Goal: Complete application form: Complete application form

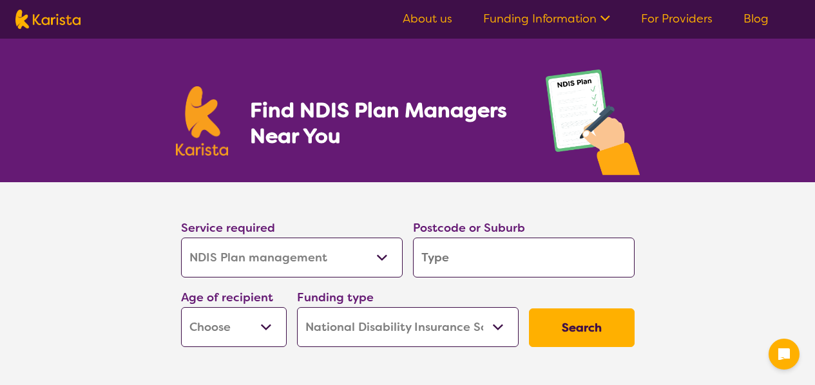
select select "NDIS Plan management"
select select "NDIS"
select select "NDIS Plan management"
select select "NDIS"
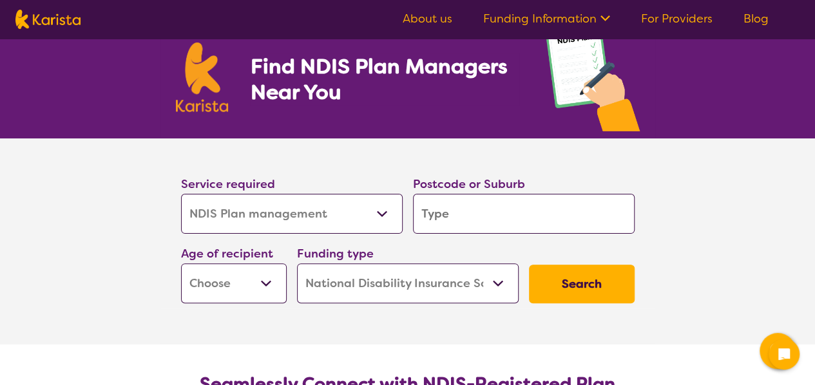
scroll to position [64, 0]
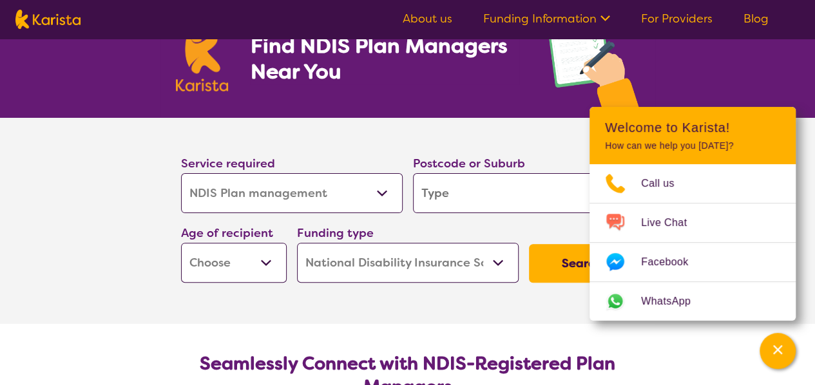
click at [270, 265] on select "Early Childhood - 0 to 9 Child - 10 to 11 Adolescent - 12 to 17 Adult - 18 to 6…" at bounding box center [234, 263] width 106 height 40
select select "EC"
click at [181, 243] on select "Early Childhood - 0 to 9 Child - 10 to 11 Adolescent - 12 to 17 Adult - 18 to 6…" at bounding box center [234, 263] width 106 height 40
select select "EC"
click at [473, 195] on input "search" at bounding box center [524, 193] width 222 height 40
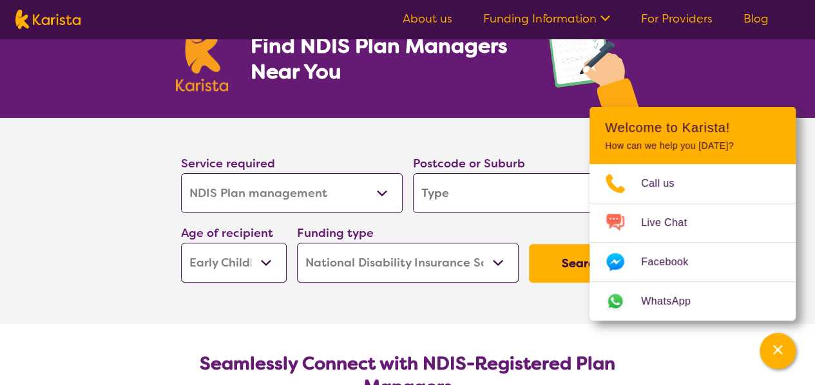
type input "4"
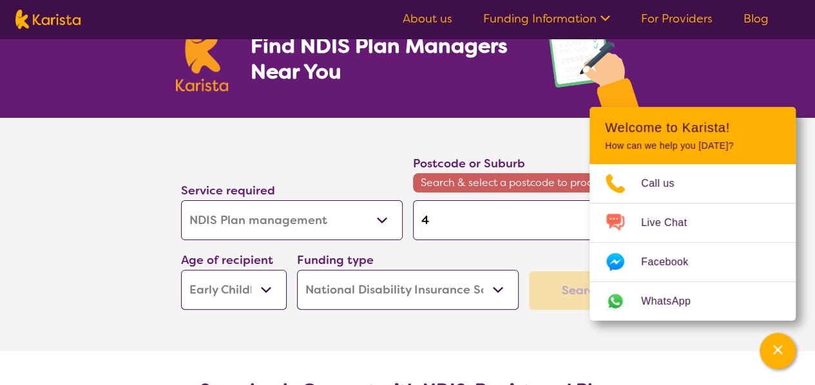
type input "40"
type input "405"
type input "4051"
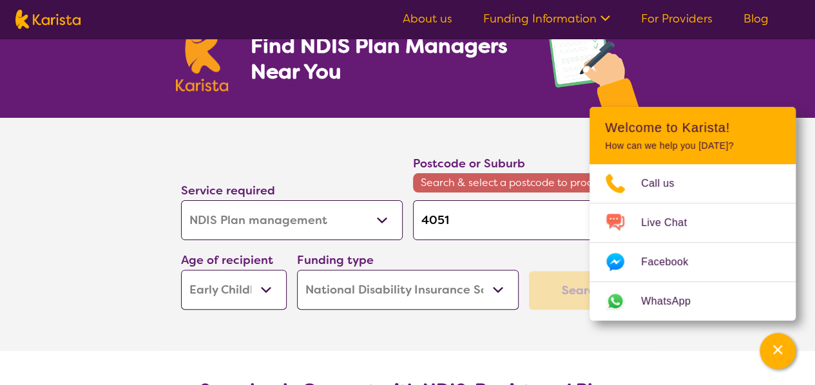
type input "4051"
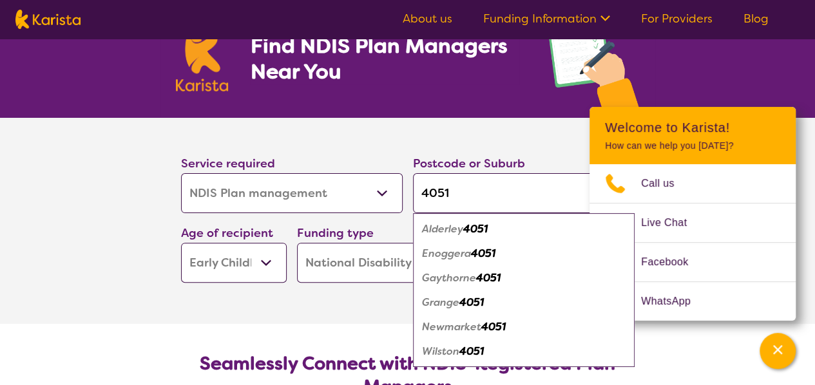
type input "4051"
click at [487, 230] on em "4051" at bounding box center [475, 229] width 24 height 14
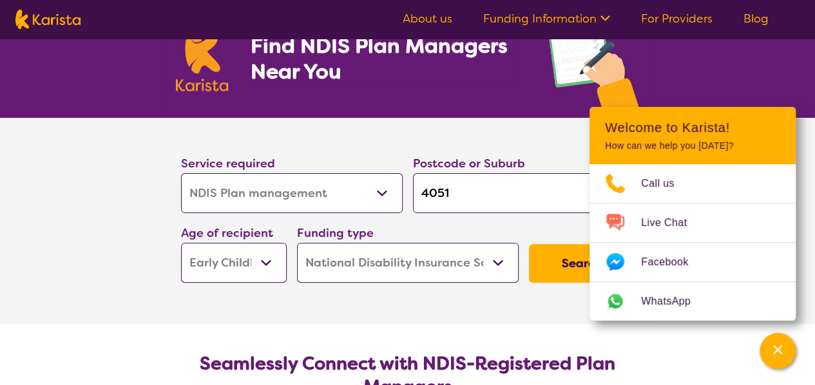
click at [661, 79] on div "Find NDIS Plan Managers Near You" at bounding box center [407, 46] width 815 height 144
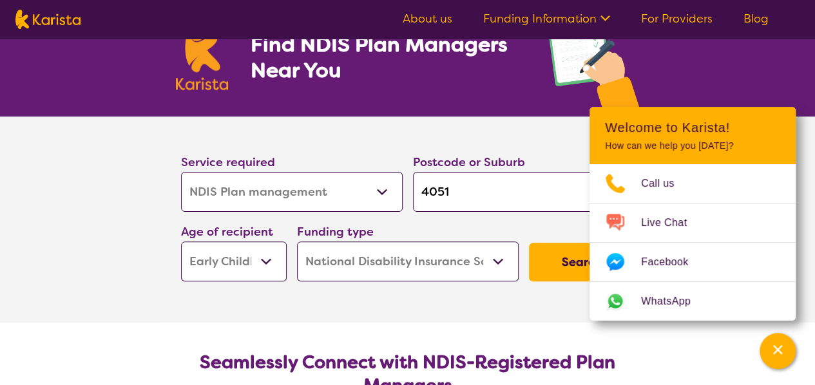
scroll to position [193, 0]
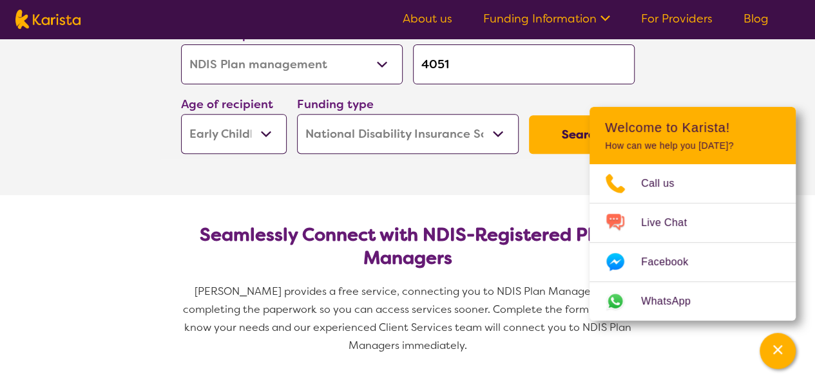
click at [495, 136] on select "Home Care Package (HCP) National Disability Insurance Scheme (NDIS) I don't know" at bounding box center [408, 134] width 222 height 40
click at [554, 141] on button "Search" at bounding box center [582, 134] width 106 height 39
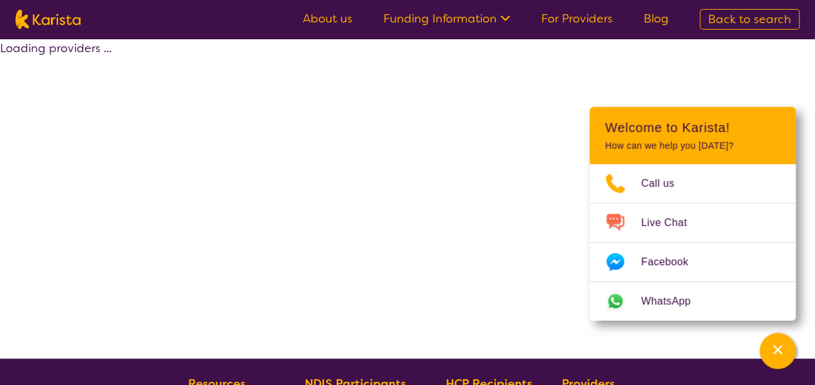
select select "by_score"
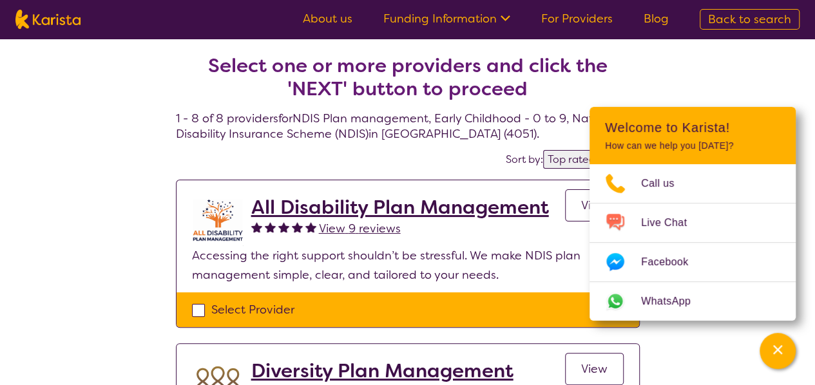
select select "NDIS Plan management"
select select "EC"
select select "NDIS"
select select "NDIS Plan management"
select select "EC"
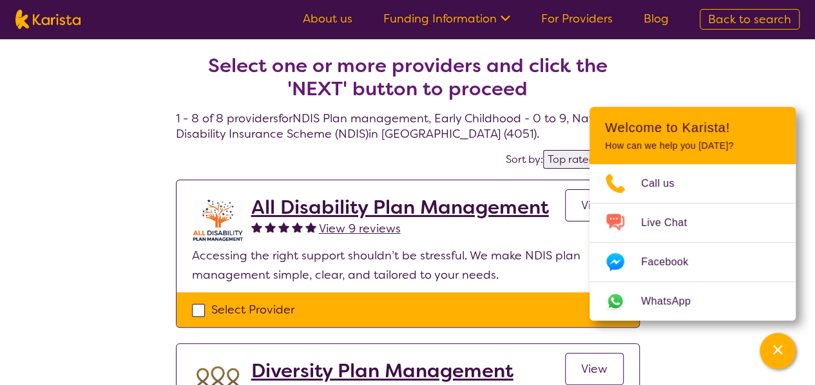
select select "NDIS"
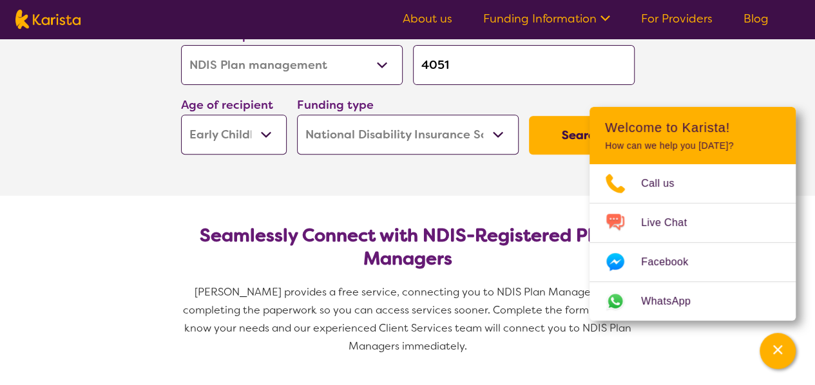
scroll to position [129, 0]
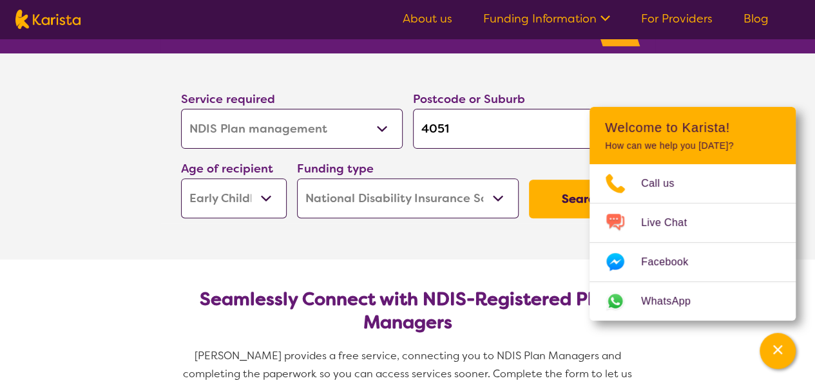
click at [361, 117] on select "Allied Health Assistant Assessment ([MEDICAL_DATA] or [MEDICAL_DATA]) Behaviour…" at bounding box center [292, 129] width 222 height 40
select select "NDIS Support Coordination"
click at [181, 109] on select "Allied Health Assistant Assessment ([MEDICAL_DATA] or [MEDICAL_DATA]) Behaviour…" at bounding box center [292, 129] width 222 height 40
select select "NDIS Support Coordination"
click at [564, 191] on button "Search" at bounding box center [582, 199] width 106 height 39
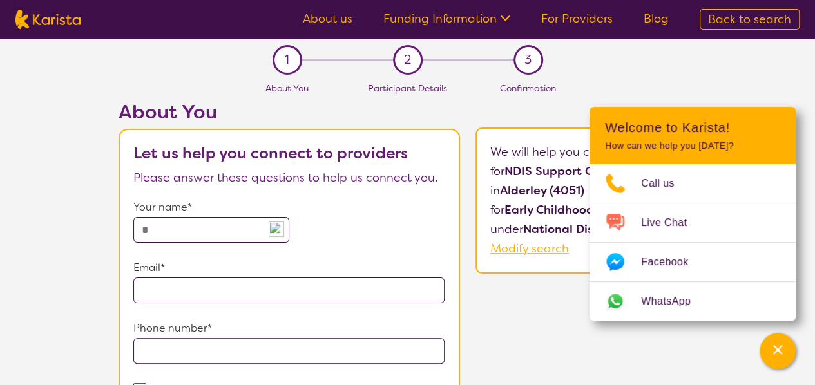
select select "NDIS Plan management"
select select "EC"
select select "NDIS"
select select "NDIS Plan management"
select select "EC"
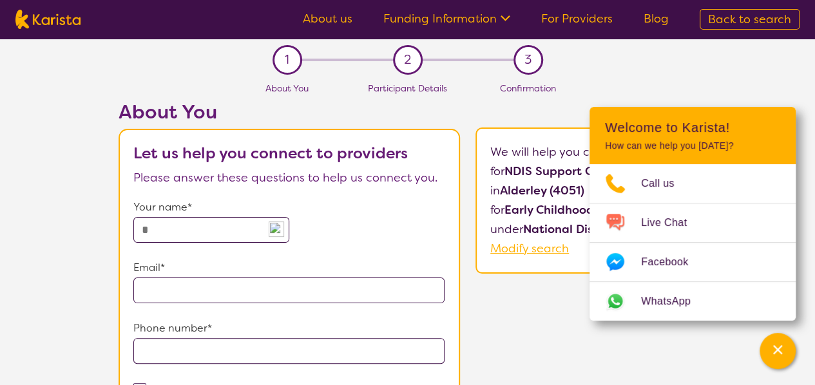
select select "NDIS"
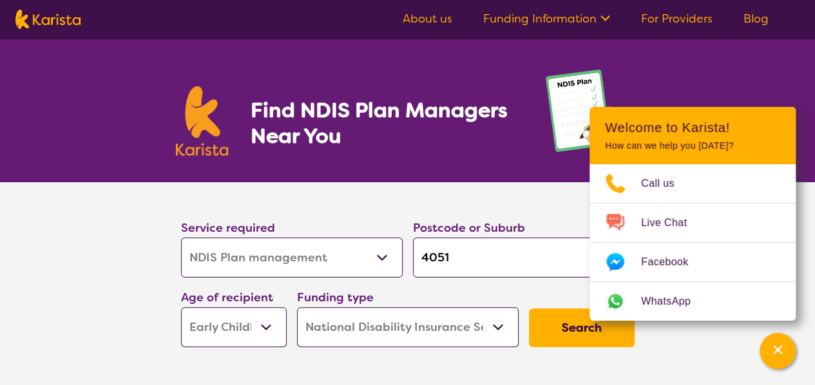
scroll to position [129, 0]
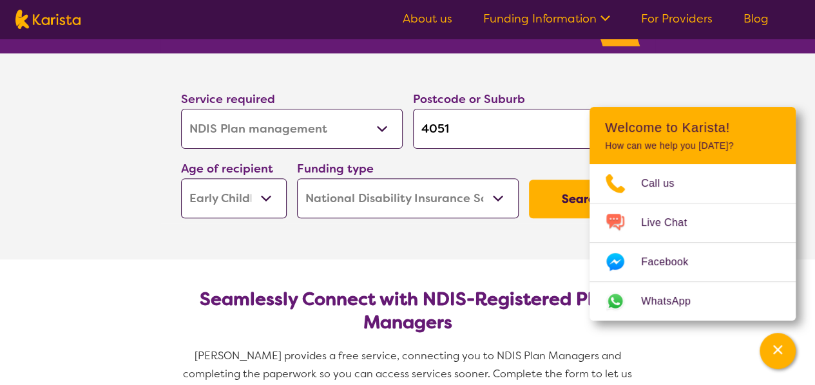
click at [251, 199] on select "Early Childhood - 0 to 9 Child - 10 to 11 Adolescent - 12 to 17 Adult - 18 to 6…" at bounding box center [234, 198] width 106 height 40
click at [249, 200] on select "Early Childhood - 0 to 9 Child - 10 to 11 Adolescent - 12 to 17 Adult - 18 to 6…" at bounding box center [234, 198] width 106 height 40
click at [364, 124] on select "Allied Health Assistant Assessment ([MEDICAL_DATA] or [MEDICAL_DATA]) Behaviour…" at bounding box center [292, 129] width 222 height 40
select select "NDIS Support Coordination"
click at [181, 109] on select "Allied Health Assistant Assessment ([MEDICAL_DATA] or [MEDICAL_DATA]) Behaviour…" at bounding box center [292, 129] width 222 height 40
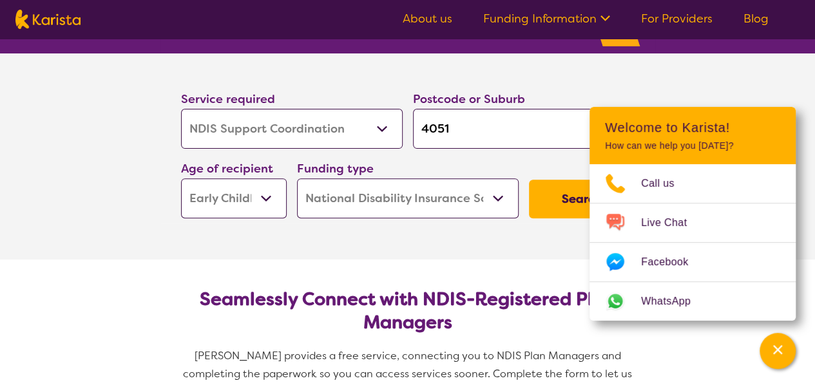
select select "NDIS Support Coordination"
click at [550, 201] on button "Search" at bounding box center [582, 199] width 106 height 39
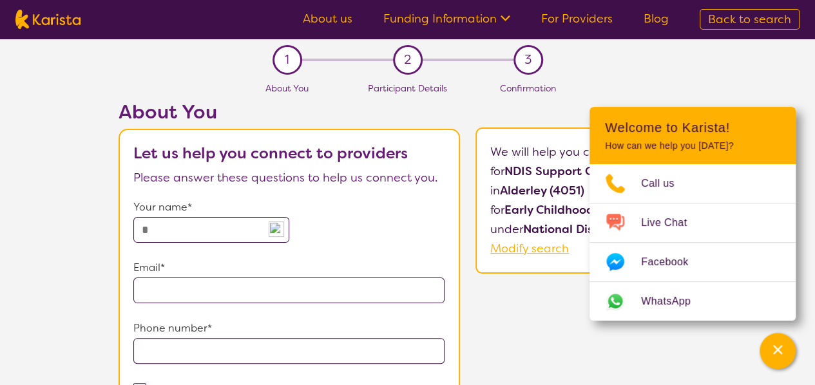
click at [164, 238] on input "text" at bounding box center [211, 230] width 156 height 26
type input "********"
click at [240, 291] on input "email" at bounding box center [289, 291] width 312 height 26
type input "**********"
click at [176, 341] on input "tel" at bounding box center [289, 351] width 312 height 26
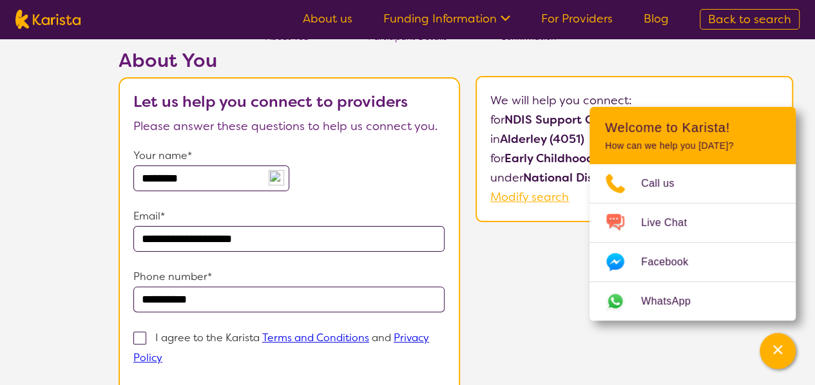
scroll to position [129, 0]
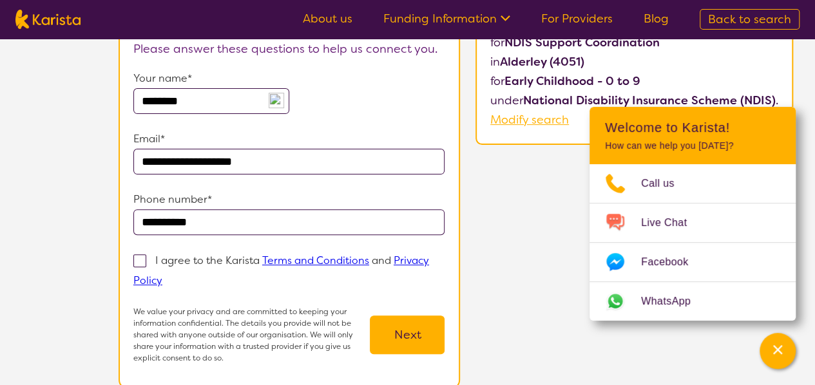
type input "**********"
click at [142, 257] on span at bounding box center [139, 260] width 13 height 13
click at [162, 276] on input "I agree to the Karista Terms and Conditions and Privacy Policy" at bounding box center [166, 280] width 8 height 8
checkbox input "true"
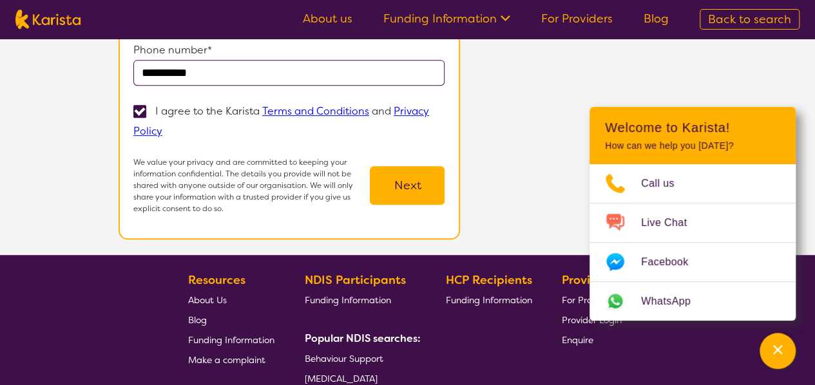
scroll to position [258, 0]
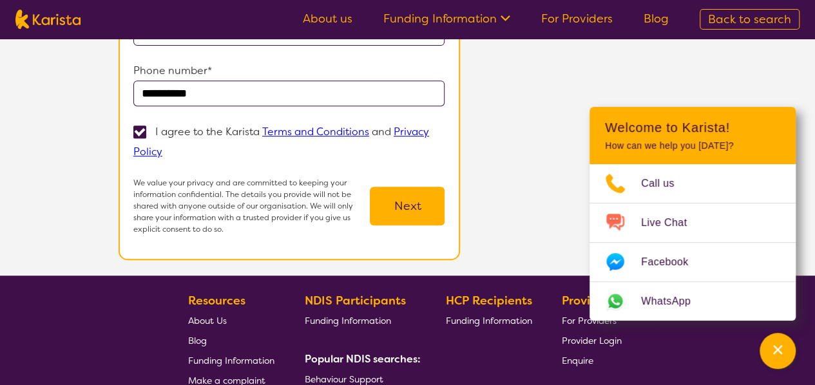
click at [413, 211] on button "Next" at bounding box center [407, 206] width 75 height 39
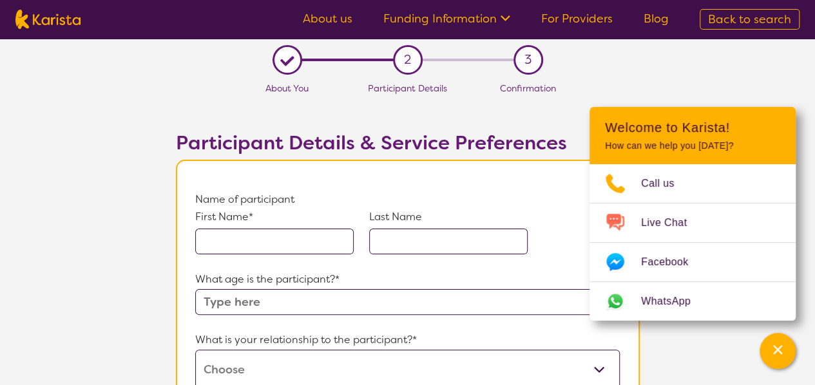
click at [227, 242] on input "text" at bounding box center [274, 242] width 158 height 26
type input "p"
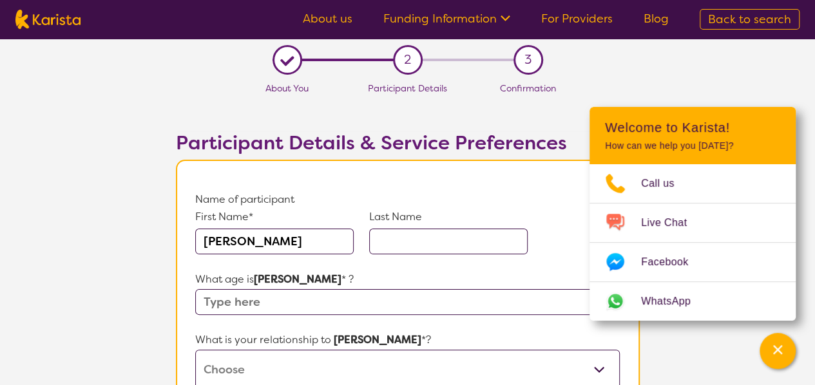
type input "[PERSON_NAME]"
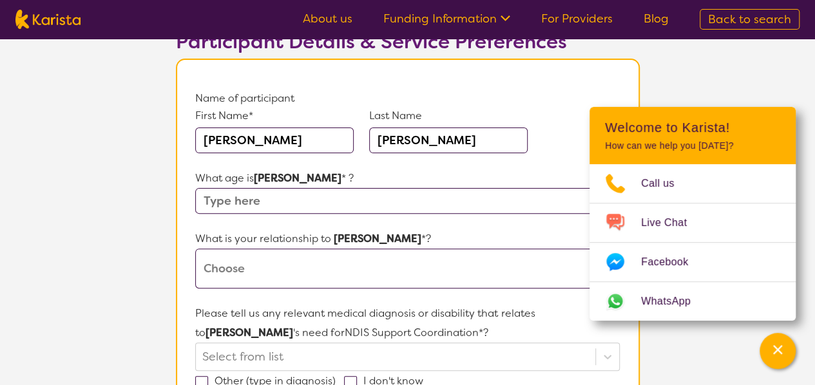
scroll to position [129, 0]
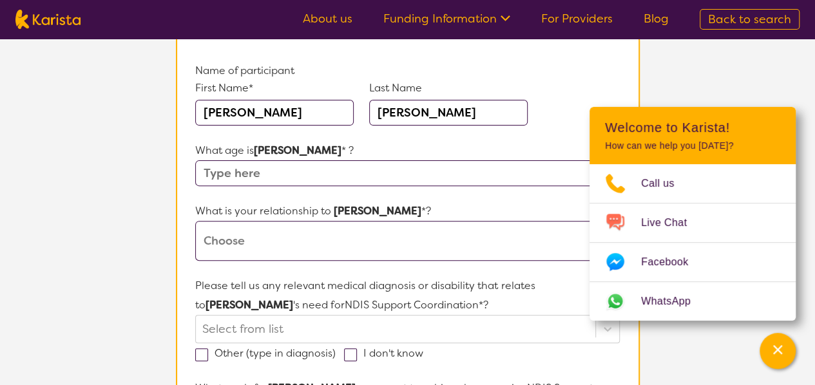
type input "[PERSON_NAME]"
click at [314, 180] on input "text" at bounding box center [407, 173] width 424 height 26
type input "3"
click at [261, 238] on select "This request is for myself I am their parent I am their child I am their spouse…" at bounding box center [407, 241] width 424 height 40
click at [227, 236] on select "This request is for myself I am their parent I am their child I am their spouse…" at bounding box center [407, 241] width 424 height 40
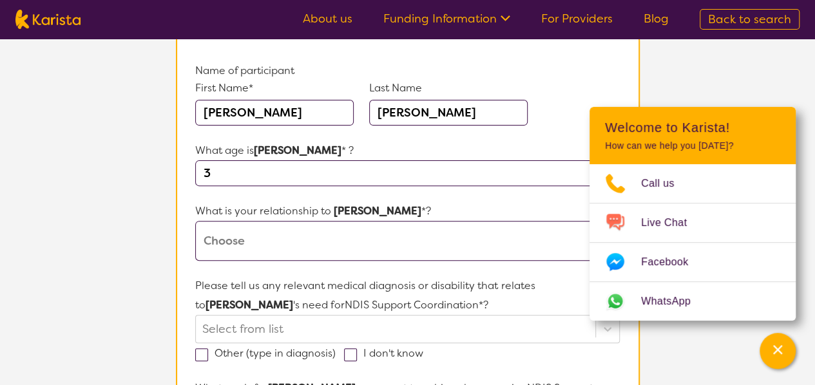
click at [227, 236] on select "This request is for myself I am their parent I am their child I am their spouse…" at bounding box center [407, 241] width 424 height 40
select select "I am their parent"
click at [195, 221] on select "This request is for myself I am their parent I am their child I am their spouse…" at bounding box center [407, 241] width 424 height 40
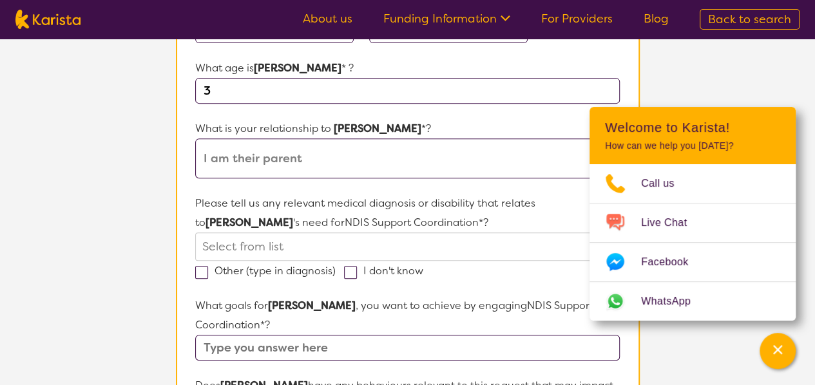
scroll to position [258, 0]
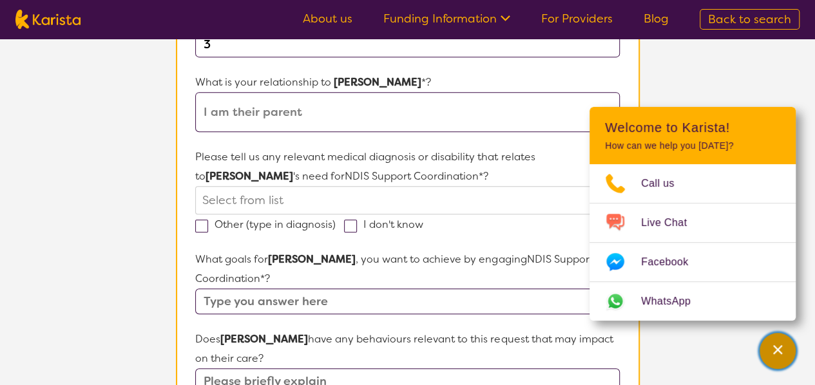
click at [782, 348] on icon "Channel Menu" at bounding box center [777, 349] width 13 height 13
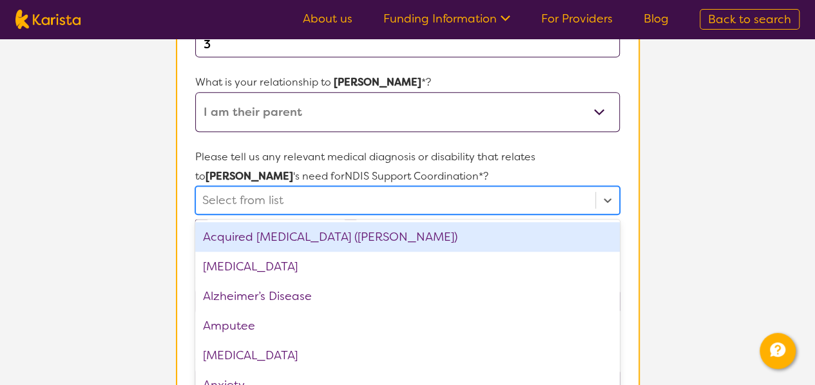
click at [223, 202] on div "option Acquired [MEDICAL_DATA] (ABI) focused, 1 of 75. 75 results available. Us…" at bounding box center [407, 200] width 424 height 28
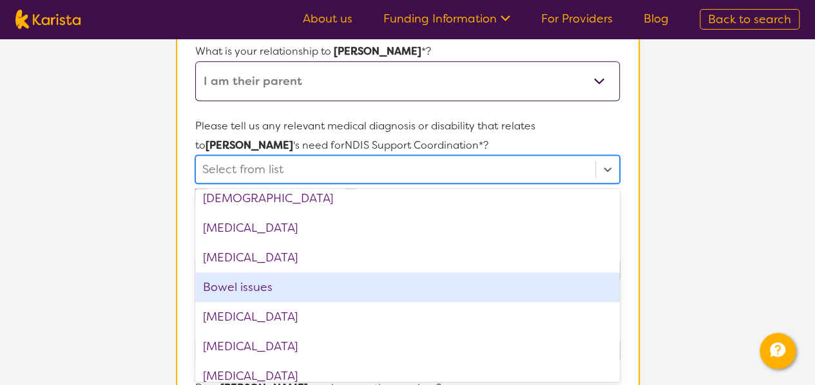
scroll to position [295, 0]
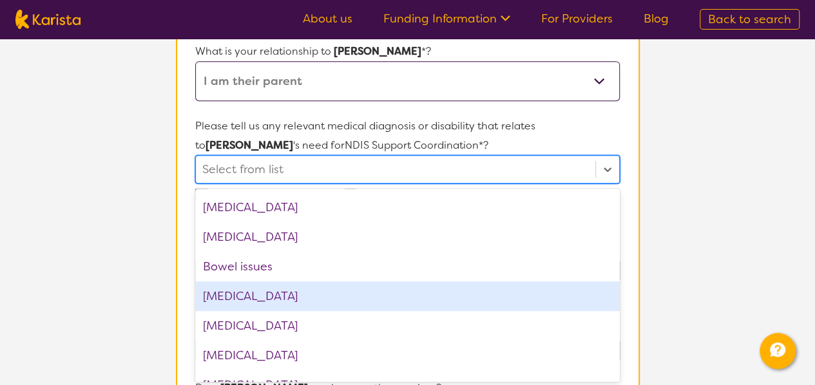
click at [288, 295] on div "[MEDICAL_DATA]" at bounding box center [407, 296] width 424 height 30
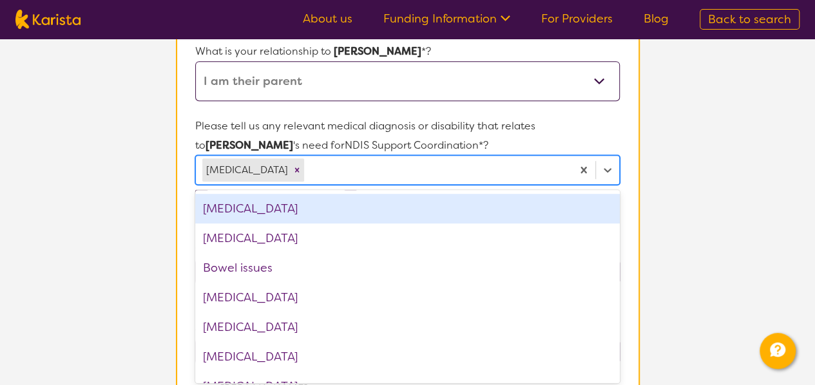
click at [281, 210] on div "[MEDICAL_DATA]" at bounding box center [407, 209] width 424 height 30
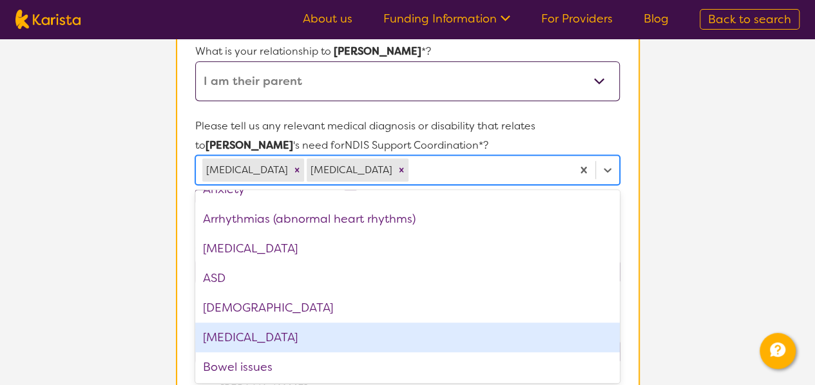
scroll to position [102, 0]
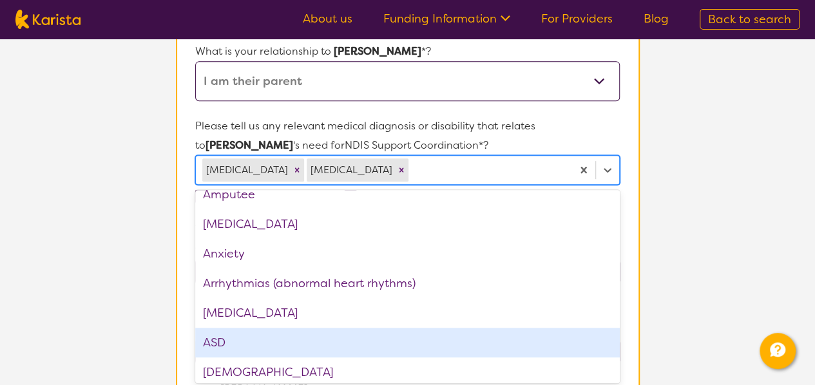
click at [229, 342] on div "ASD" at bounding box center [407, 343] width 424 height 30
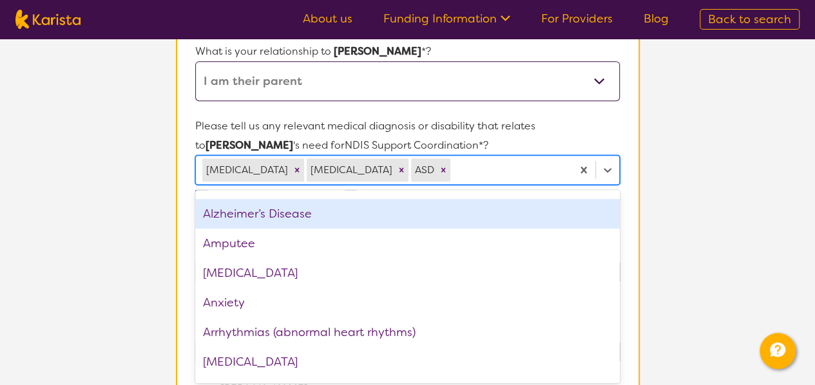
scroll to position [0, 0]
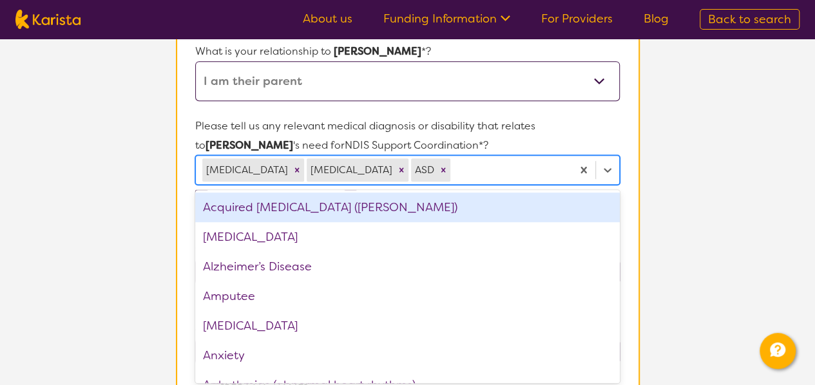
click at [314, 214] on div "Acquired [MEDICAL_DATA] ([PERSON_NAME])" at bounding box center [407, 208] width 424 height 30
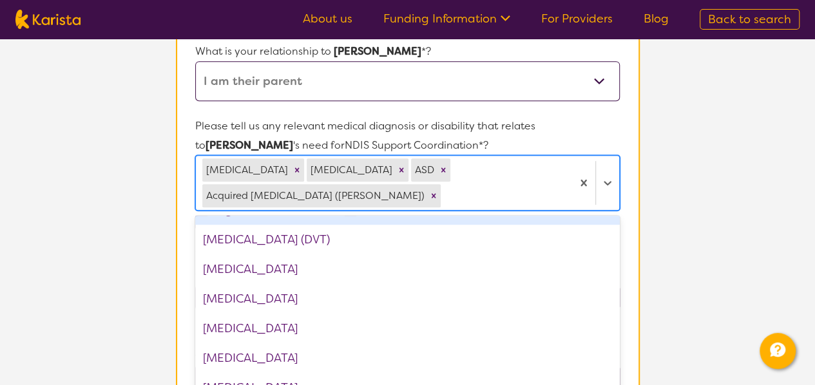
scroll to position [515, 0]
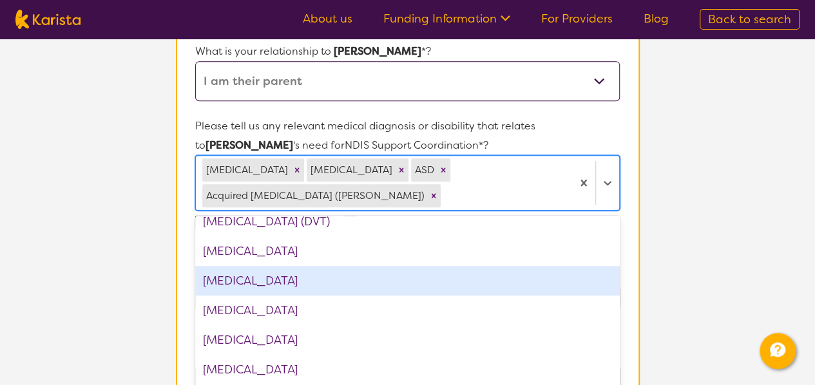
click at [283, 281] on div "[MEDICAL_DATA]" at bounding box center [407, 281] width 424 height 30
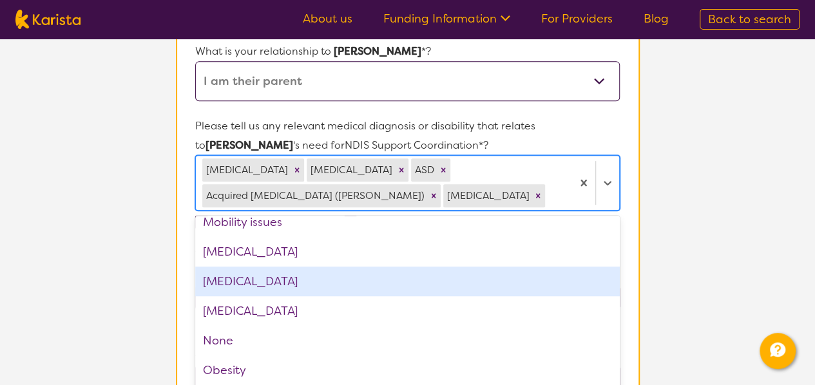
scroll to position [1223, 0]
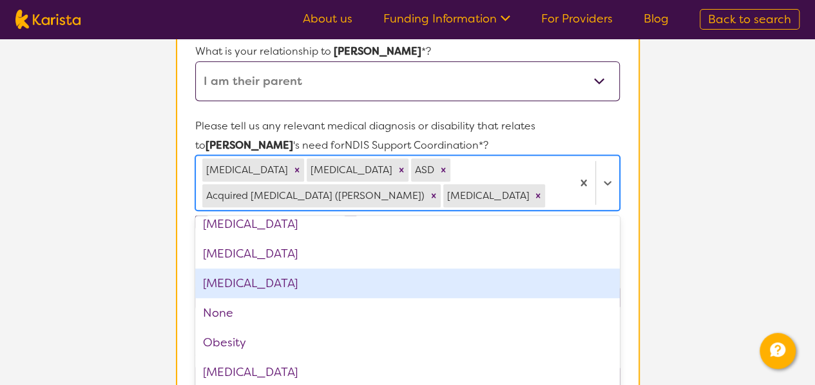
click at [334, 285] on div "[MEDICAL_DATA]" at bounding box center [407, 284] width 424 height 30
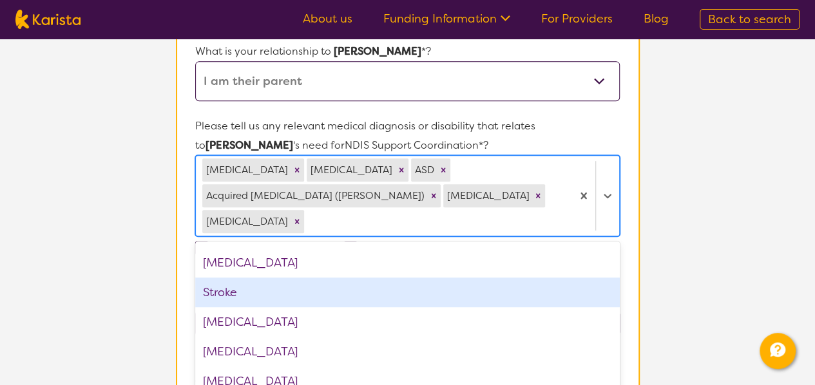
scroll to position [1856, 0]
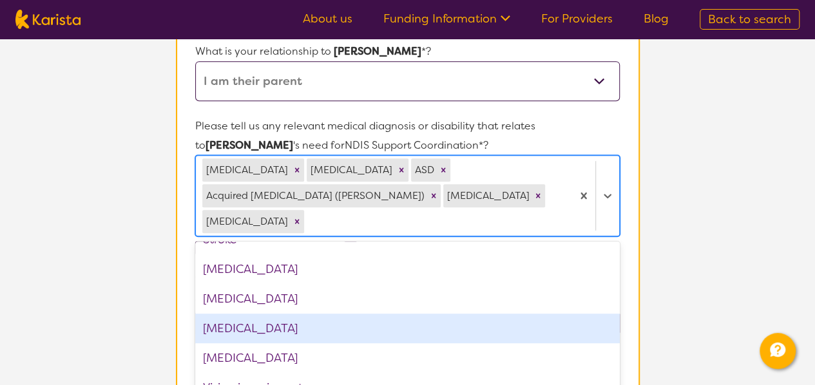
click at [284, 328] on div "[MEDICAL_DATA]" at bounding box center [407, 329] width 424 height 30
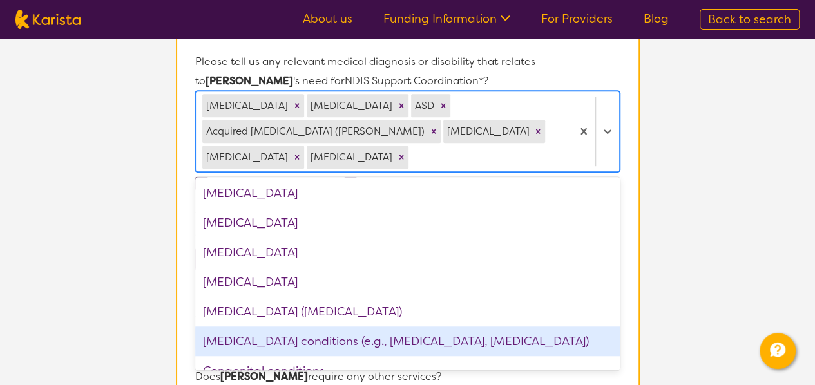
scroll to position [281, 0]
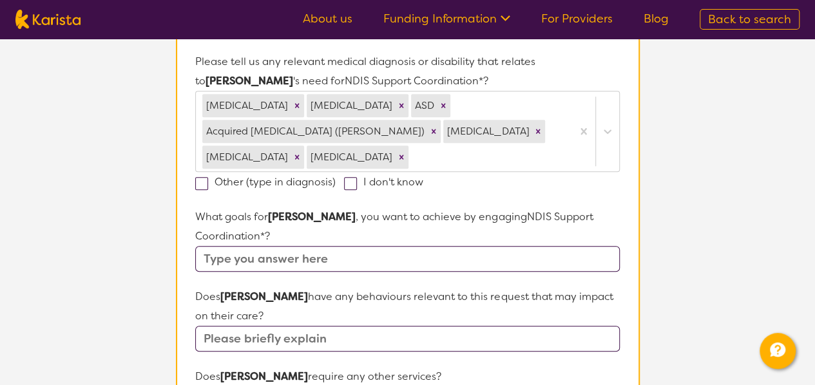
drag, startPoint x: 380, startPoint y: 290, endPoint x: 733, endPoint y: 216, distance: 360.6
click at [733, 216] on section "L About You 2 Participant Details 3 Confirmation Participant Details & Service …" at bounding box center [407, 289] width 815 height 1207
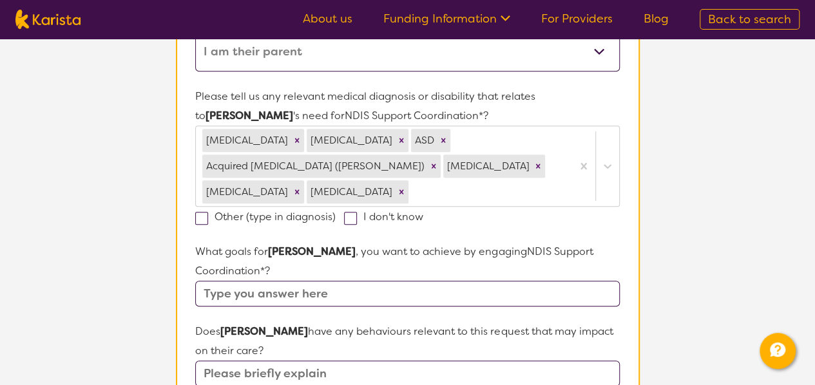
scroll to position [353, 0]
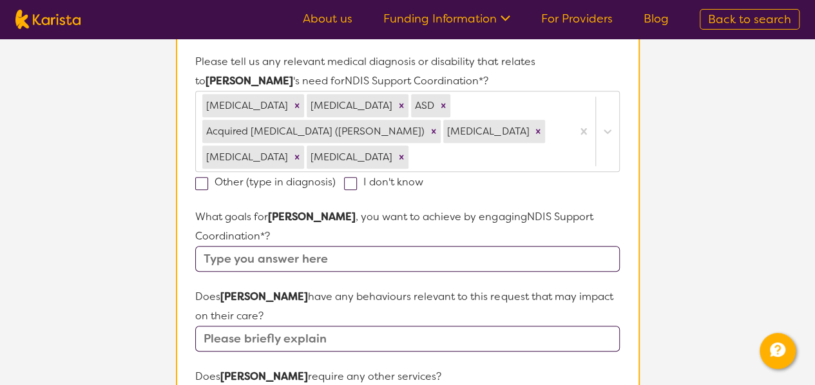
click at [337, 246] on input "text" at bounding box center [407, 259] width 424 height 26
click at [301, 246] on input "text" at bounding box center [407, 259] width 424 height 26
click at [316, 246] on input "text" at bounding box center [407, 259] width 424 height 26
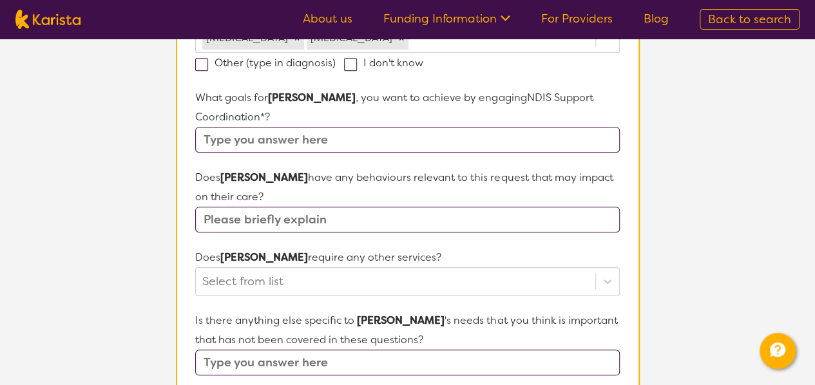
scroll to position [482, 0]
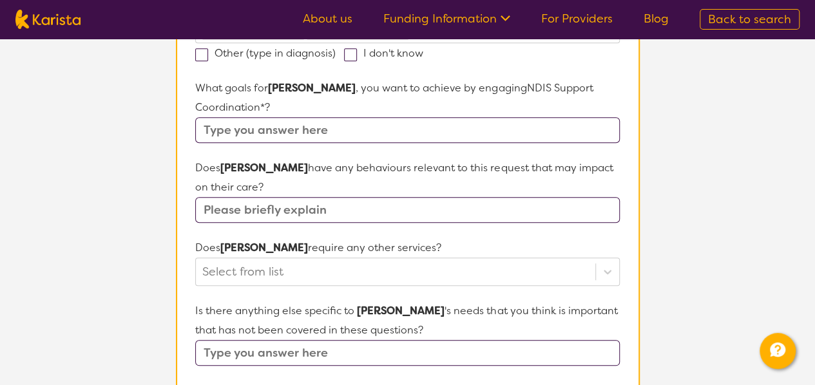
click at [623, 252] on section "Name of participant First Name* [PERSON_NAME] Last Name [PERSON_NAME] What age …" at bounding box center [408, 198] width 464 height 1040
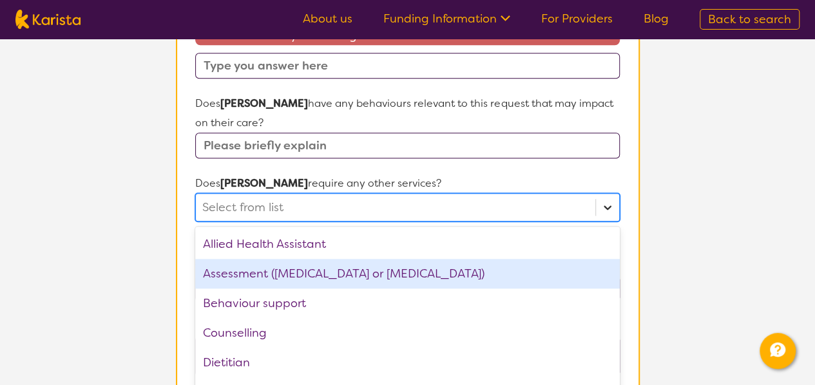
click at [609, 222] on div "option Assessment ([MEDICAL_DATA] or [MEDICAL_DATA]) focused, 2 of 21. 21 resul…" at bounding box center [407, 207] width 424 height 28
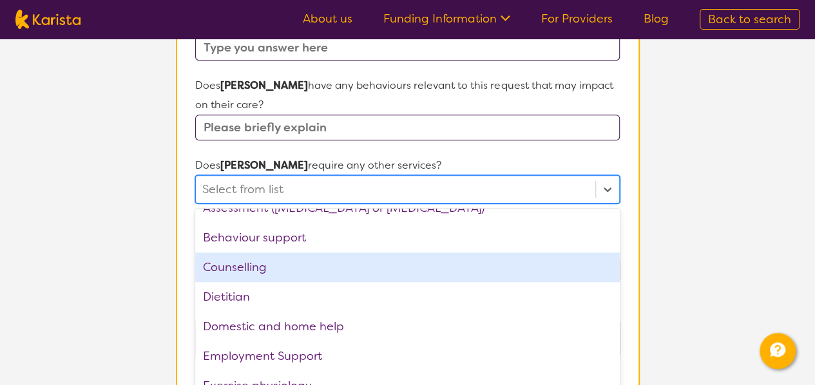
scroll to position [0, 0]
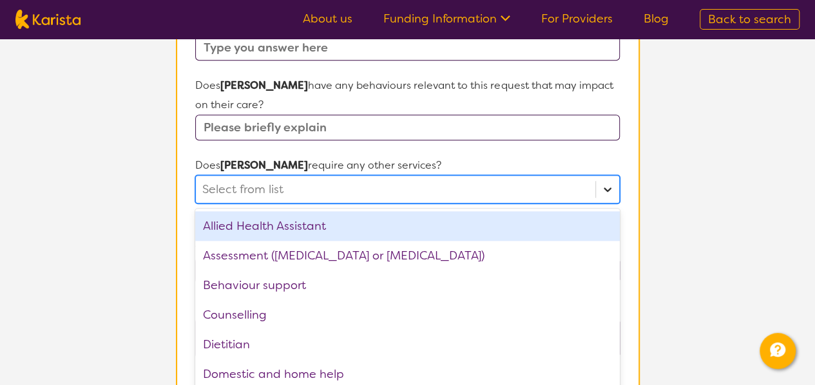
click at [604, 183] on icon at bounding box center [607, 189] width 13 height 13
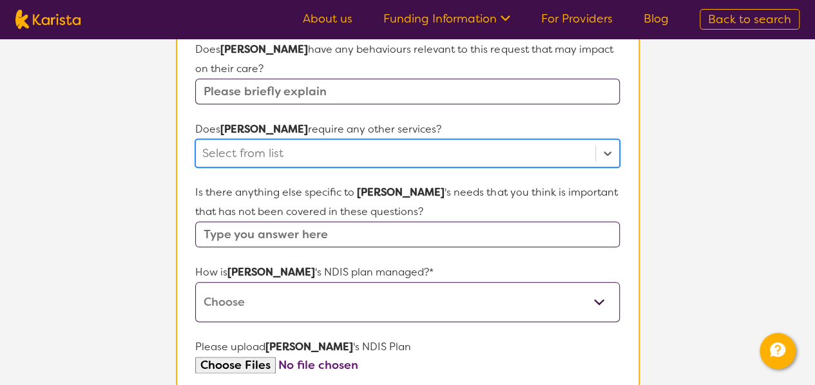
scroll to position [656, 0]
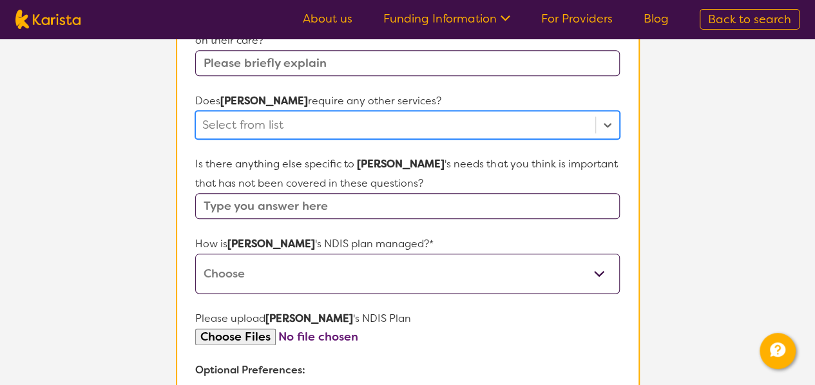
click at [305, 254] on select "Self-managed NDIS plan Managed by a registered plan management provider (not th…" at bounding box center [407, 274] width 424 height 40
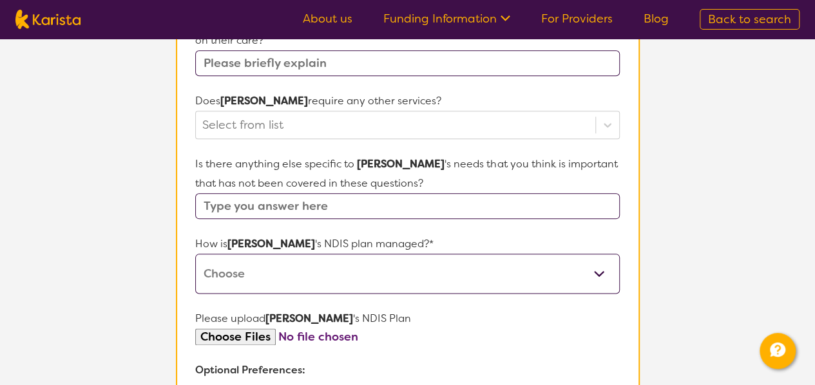
select select "Agency Managed"
click at [195, 254] on select "Self-managed NDIS plan Managed by a registered plan management provider (not th…" at bounding box center [407, 274] width 424 height 40
click at [463, 254] on select "Self-managed NDIS plan Managed by a registered plan management provider (not th…" at bounding box center [407, 274] width 424 height 40
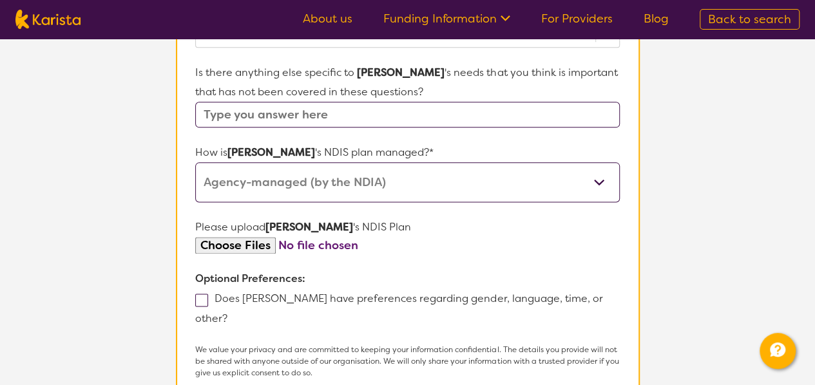
scroll to position [720, 0]
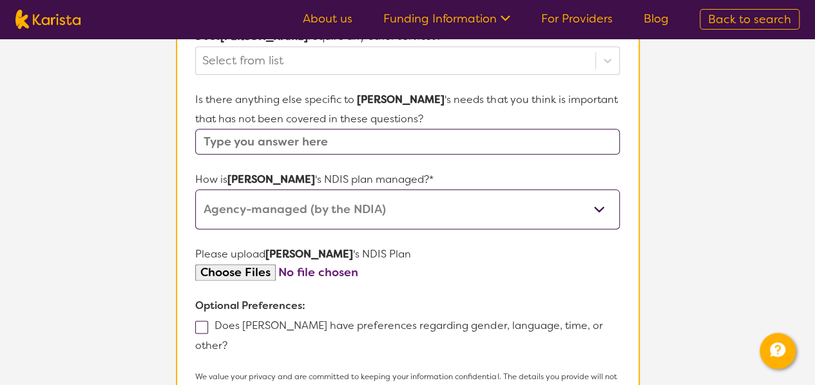
click at [387, 189] on select "Self-managed NDIS plan Managed by a registered plan management provider (not th…" at bounding box center [407, 209] width 424 height 40
click at [195, 189] on select "Self-managed NDIS plan Managed by a registered plan management provider (not th…" at bounding box center [407, 209] width 424 height 40
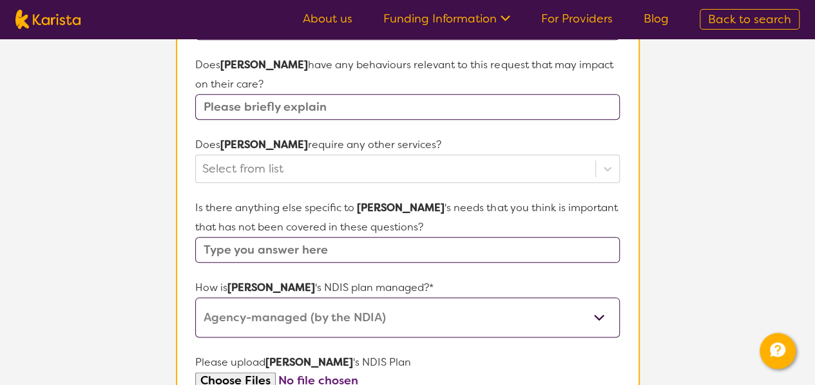
scroll to position [591, 0]
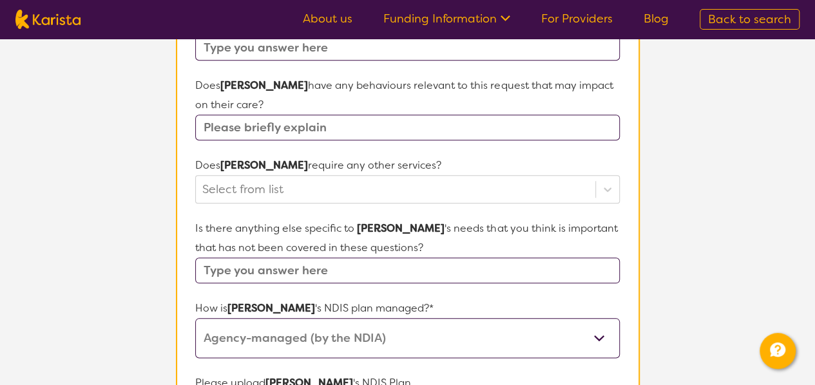
click at [256, 258] on input "text" at bounding box center [407, 271] width 424 height 26
click at [254, 258] on input "text" at bounding box center [407, 271] width 424 height 26
paste input "6) Loremipsum dol Sitametconsec - Adip eli seddoe temp incid utlabore etdo ma a…"
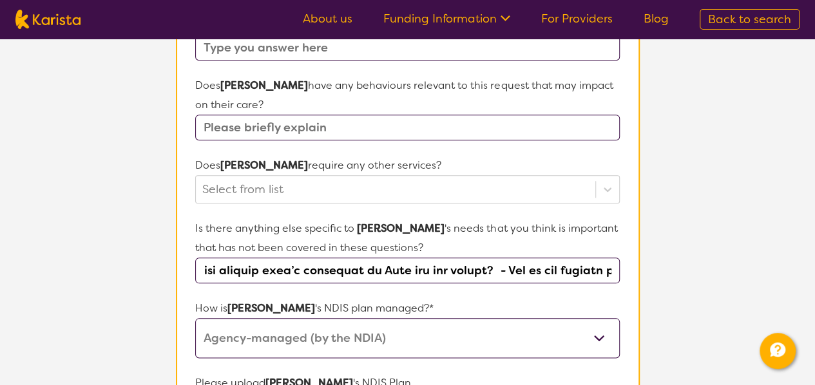
scroll to position [462, 0]
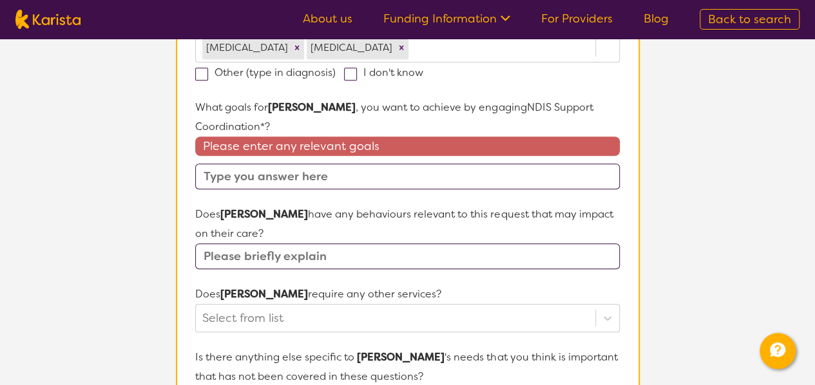
type input "6) Loremipsum dol Sitametconsec - Adip eli seddoe temp incid utlabore etdo ma a…"
click at [278, 164] on input "text" at bounding box center [407, 177] width 424 height 26
drag, startPoint x: 287, startPoint y: 169, endPoint x: 271, endPoint y: 69, distance: 101.6
click at [291, 165] on form "Name of participant First Name* [PERSON_NAME] Last Name [PERSON_NAME] What age …" at bounding box center [407, 231] width 424 height 1007
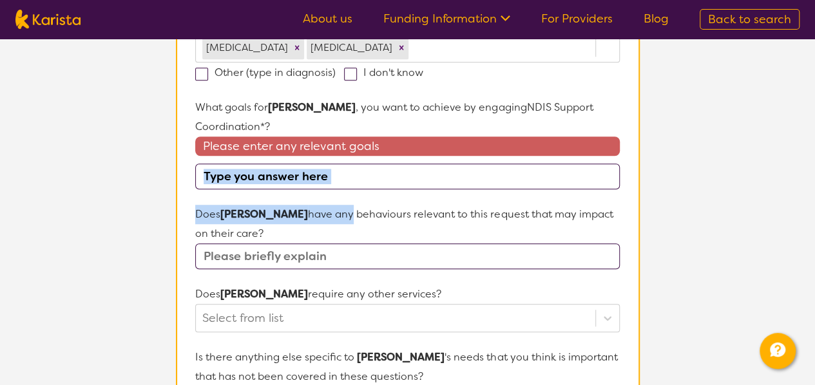
click at [101, 195] on section "L About You 2 Participant Details 3 Confirmation Participant Details & Service …" at bounding box center [407, 193] width 815 height 1234
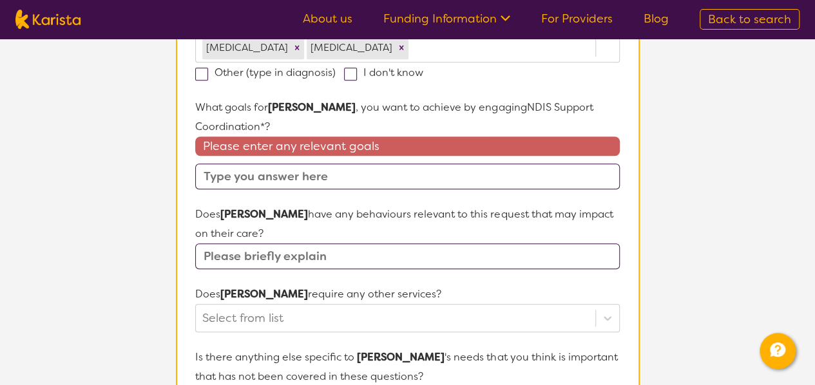
click at [205, 164] on input "text" at bounding box center [407, 177] width 424 height 26
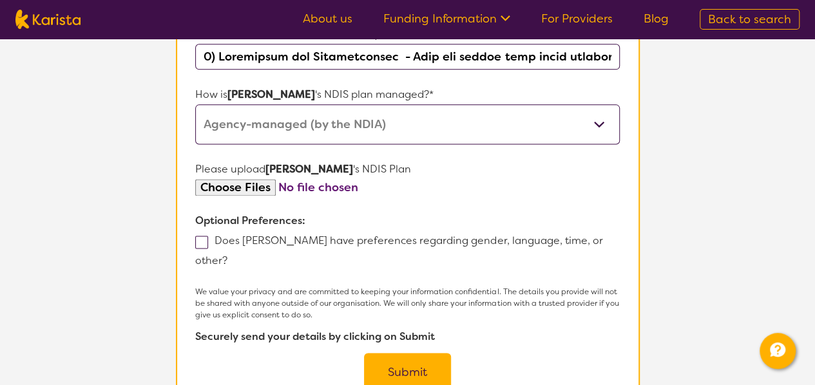
scroll to position [784, 0]
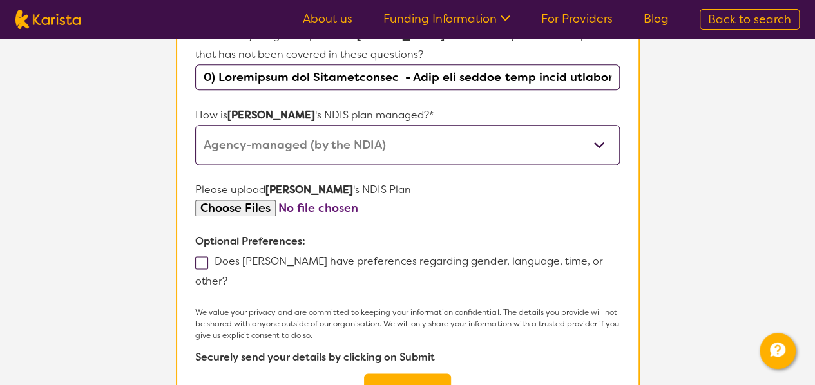
click at [245, 200] on input "file" at bounding box center [407, 208] width 424 height 17
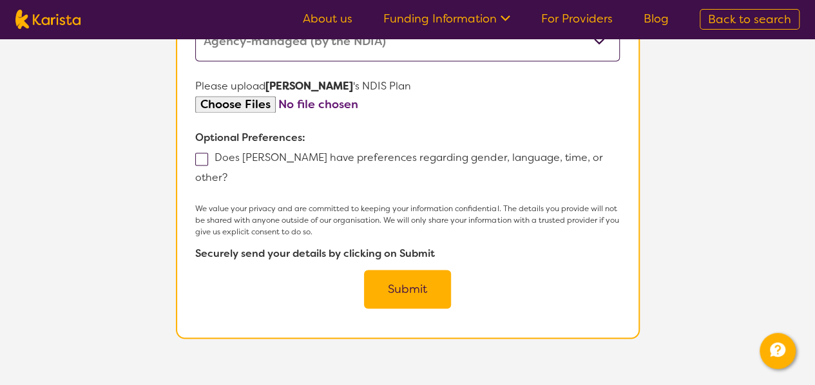
scroll to position [849, 0]
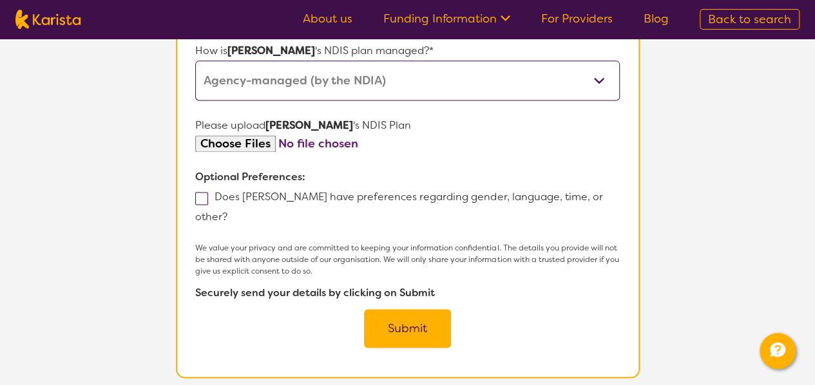
click at [226, 135] on input "file" at bounding box center [407, 143] width 424 height 17
type input "C:\fakepath\[PERSON_NAME] Kamp__Plan Approval.pdf"
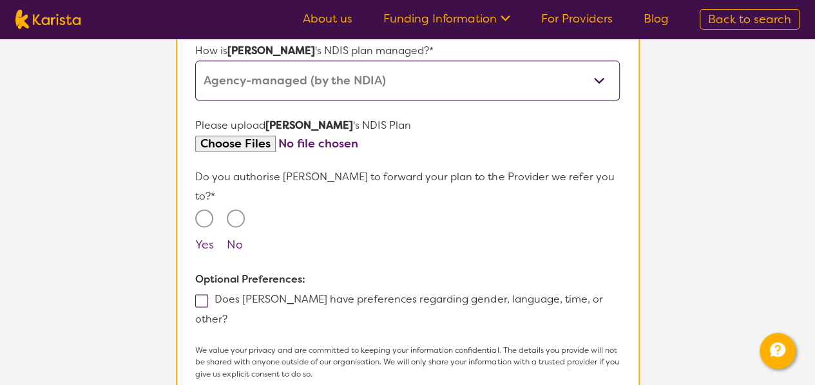
click at [211, 209] on input "Yes" at bounding box center [204, 218] width 18 height 18
radio input "true"
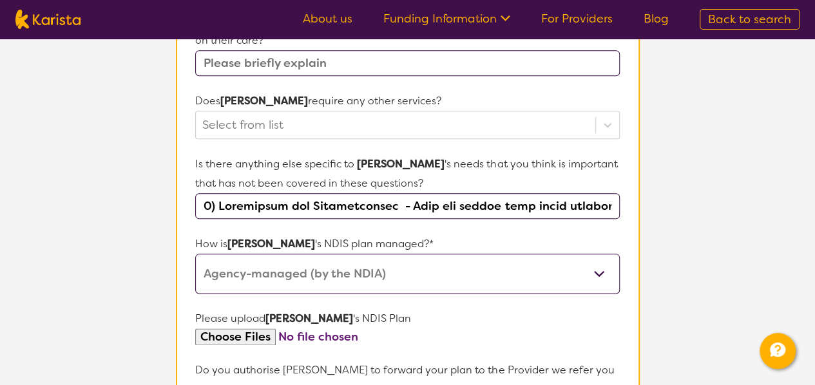
scroll to position [591, 0]
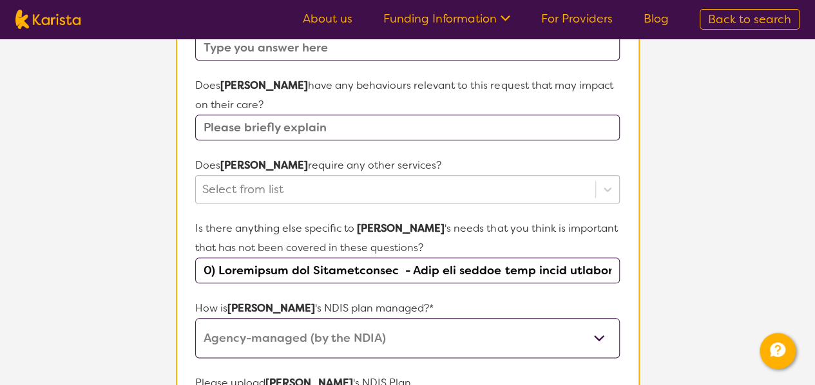
click at [275, 178] on div at bounding box center [395, 189] width 386 height 22
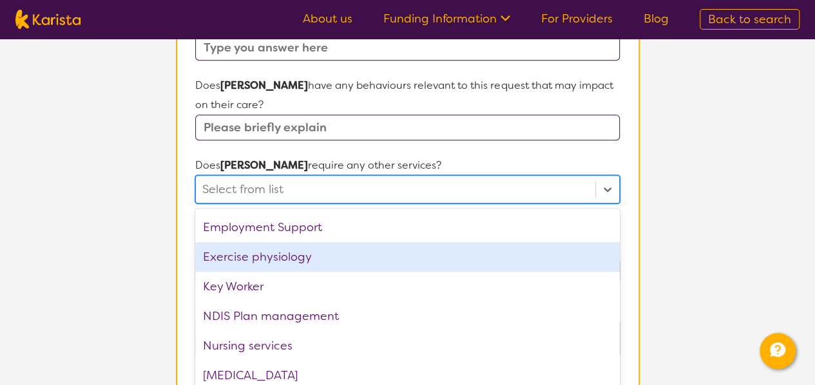
scroll to position [0, 0]
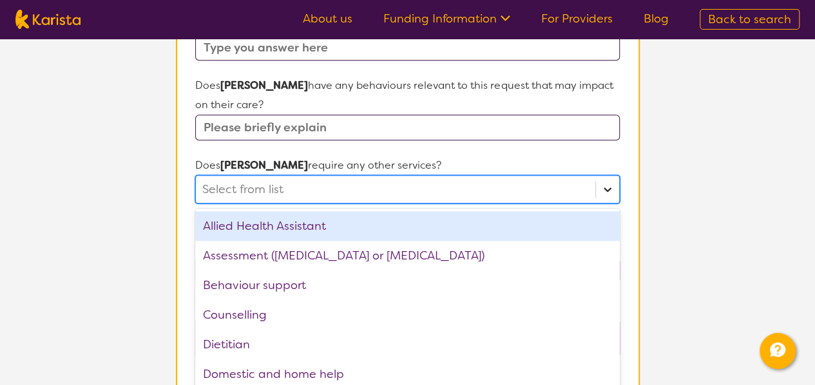
click at [602, 183] on icon at bounding box center [607, 189] width 13 height 13
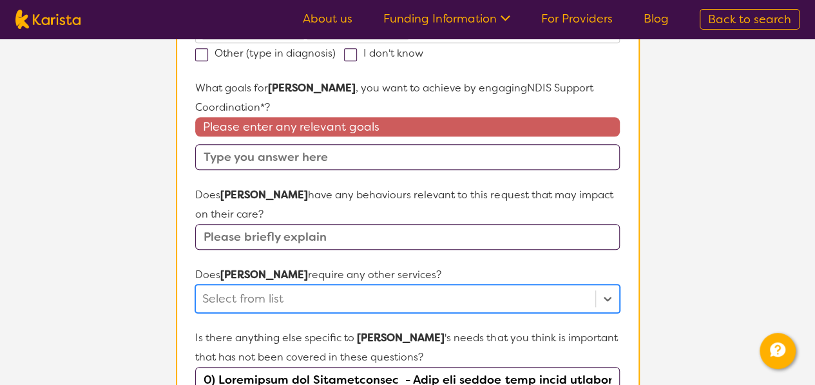
scroll to position [462, 0]
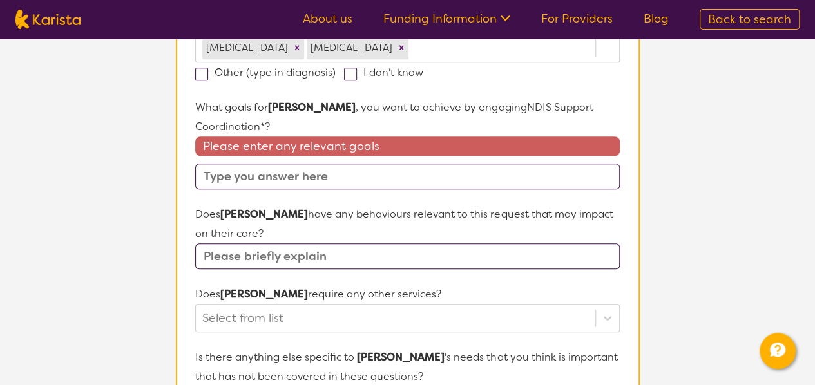
click at [278, 243] on input "text" at bounding box center [407, 256] width 424 height 26
click at [284, 164] on input "text" at bounding box center [407, 177] width 424 height 26
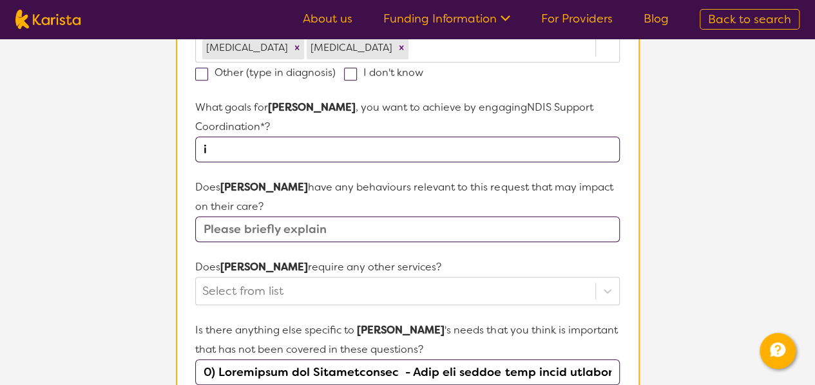
type input "i"
type input "I"
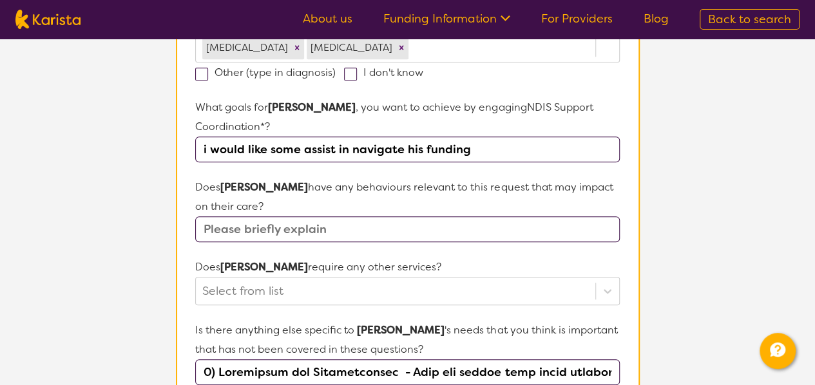
click at [401, 137] on input "i would like some assist in navigate his funding" at bounding box center [407, 150] width 424 height 26
click at [493, 137] on input "i would like some assist in navigating his funding" at bounding box center [407, 150] width 424 height 26
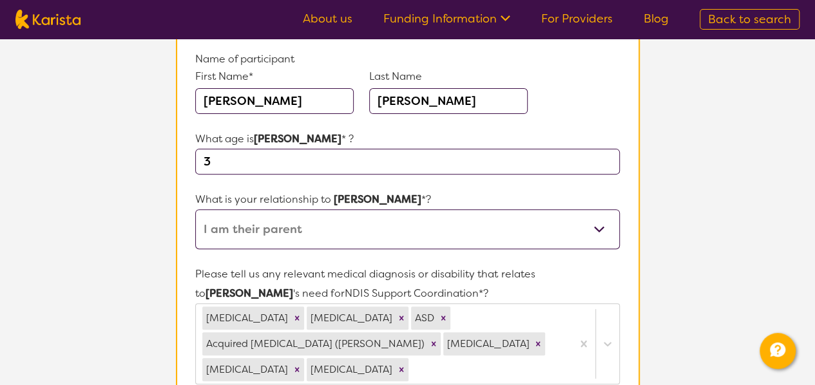
scroll to position [334, 0]
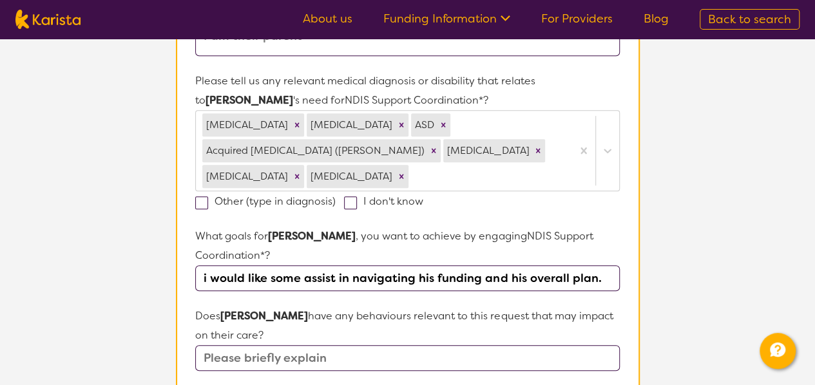
type input "i would like some assist in navigating his funding and his overall plan."
click at [207, 198] on span at bounding box center [201, 202] width 13 height 13
click at [335, 198] on input "Other (type in diagnosis)" at bounding box center [339, 200] width 8 height 8
checkbox input "true"
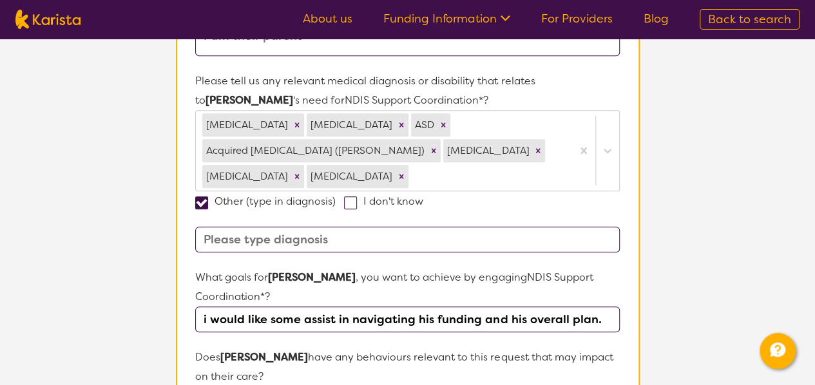
click at [367, 231] on input at bounding box center [407, 240] width 424 height 26
type input "Congenital [MEDICAL_DATA]"
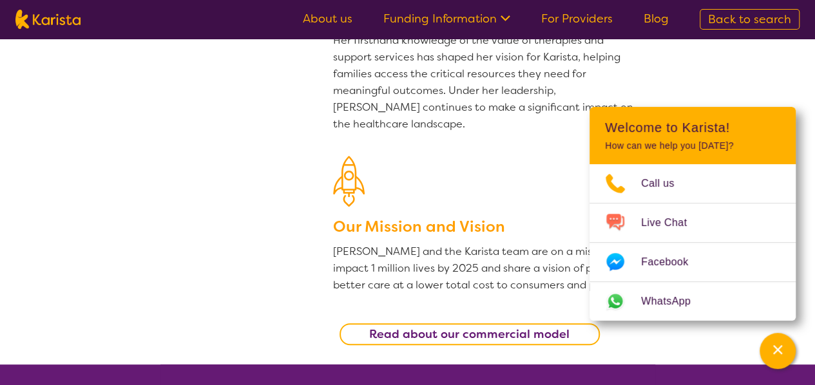
scroll to position [258, 0]
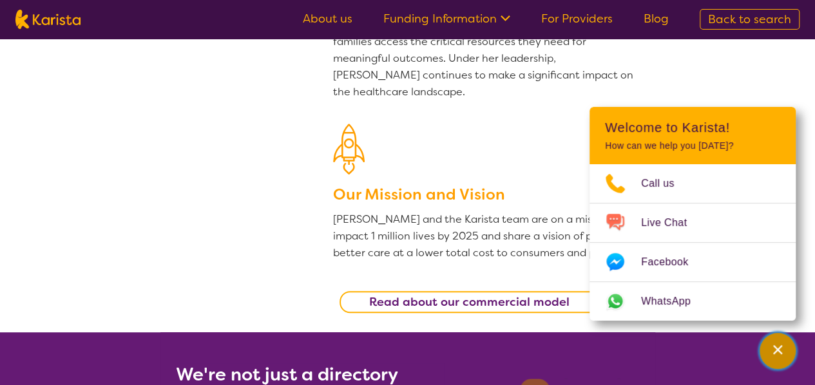
click at [779, 357] on div "Channel Menu" at bounding box center [777, 351] width 26 height 28
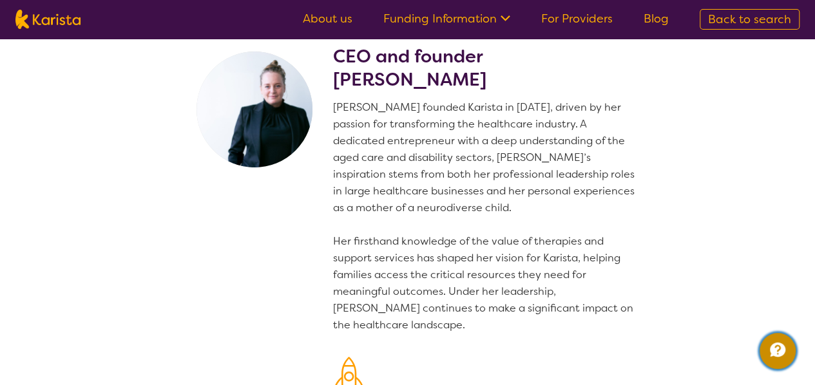
scroll to position [0, 0]
